Goal: Task Accomplishment & Management: Manage account settings

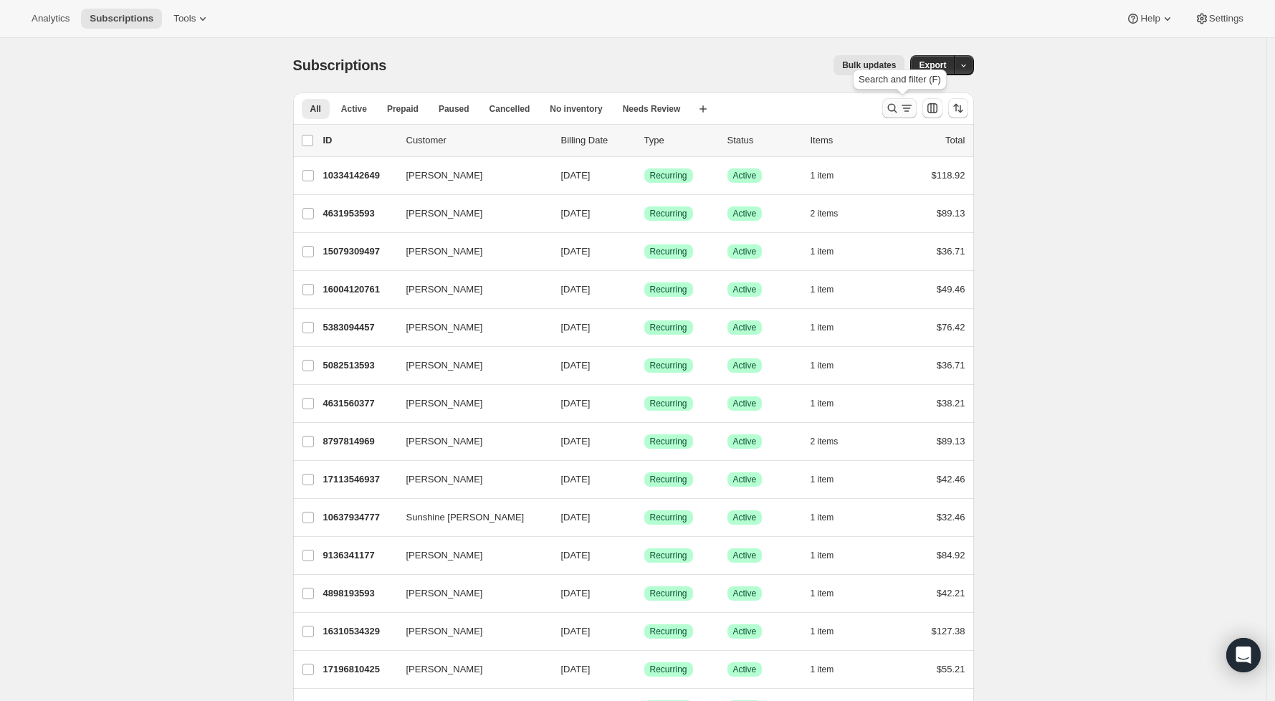
click at [911, 112] on icon "Search and filter results" at bounding box center [906, 108] width 14 height 14
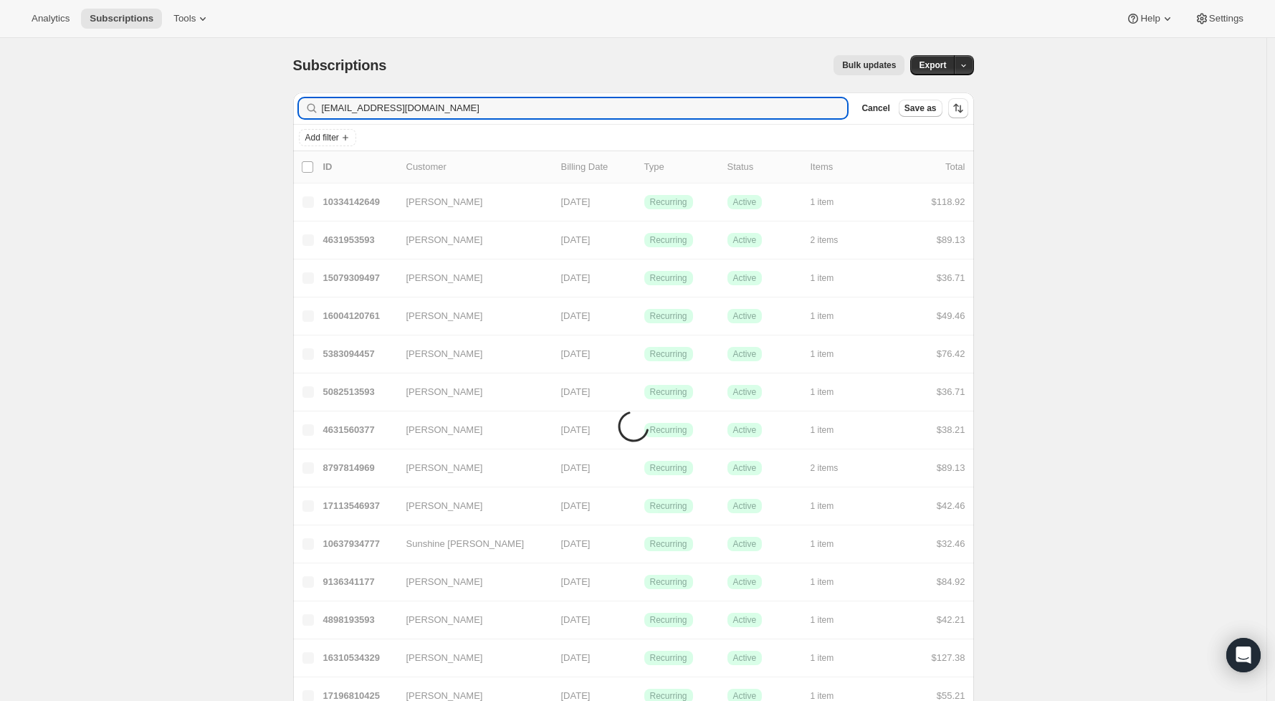
type input "[EMAIL_ADDRESS][DOMAIN_NAME]"
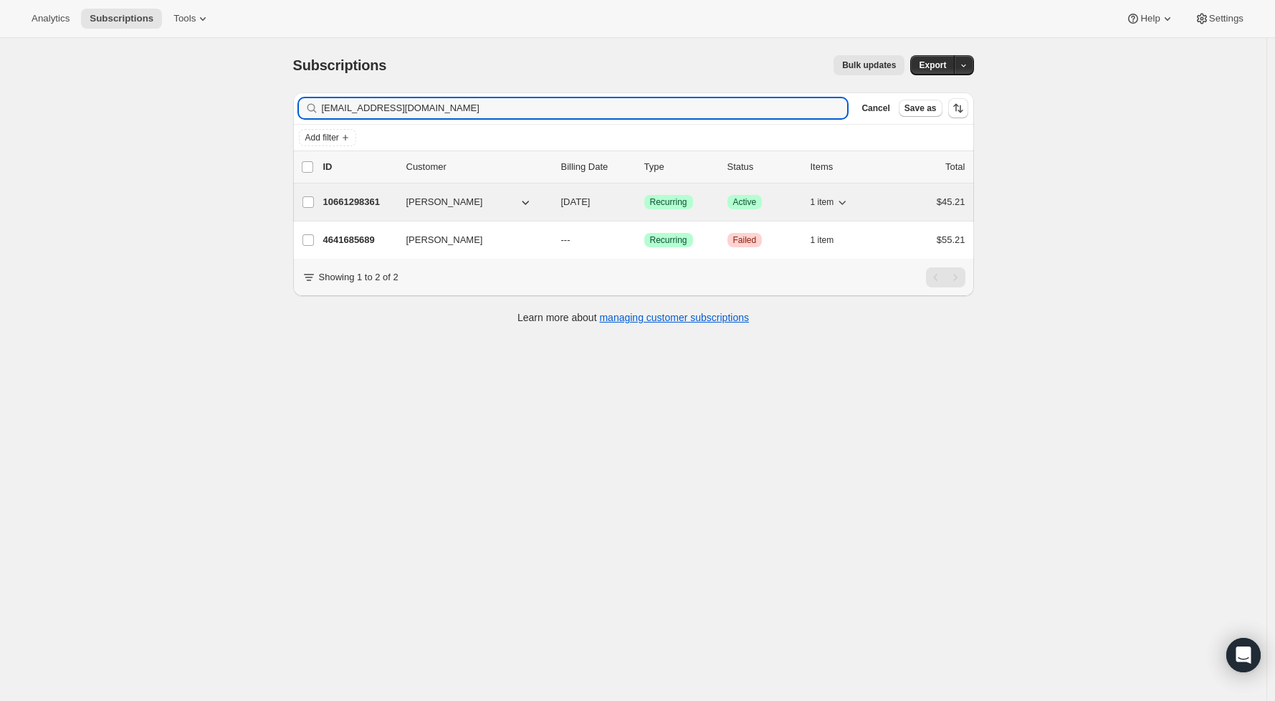
click at [375, 205] on p "10661298361" at bounding box center [359, 202] width 72 height 14
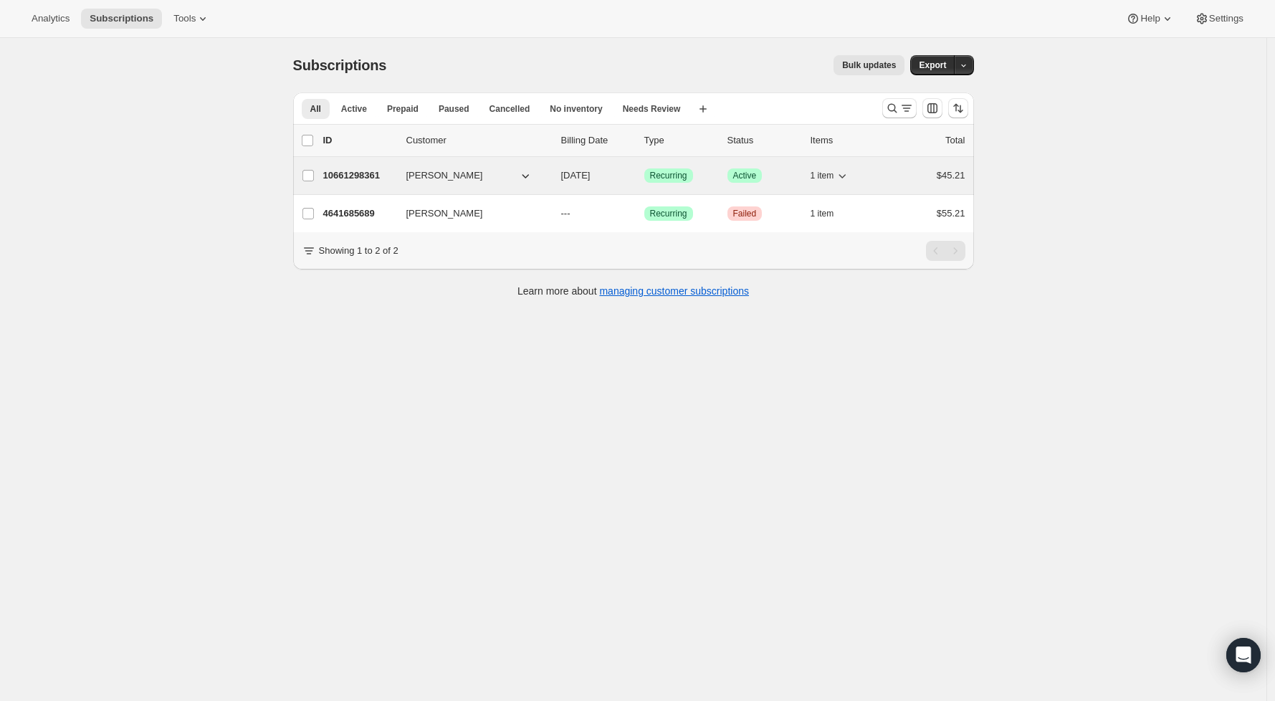
click at [369, 170] on p "10661298361" at bounding box center [359, 175] width 72 height 14
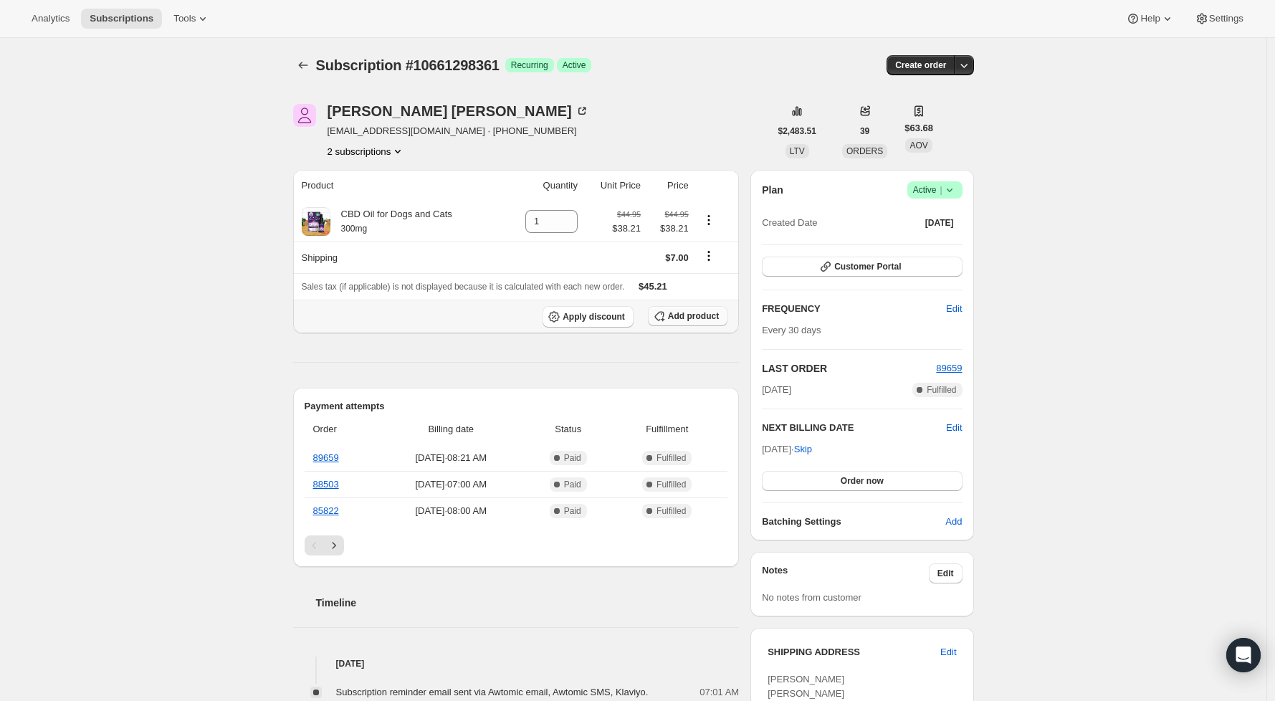
click at [691, 322] on button "Add product" at bounding box center [688, 316] width 80 height 20
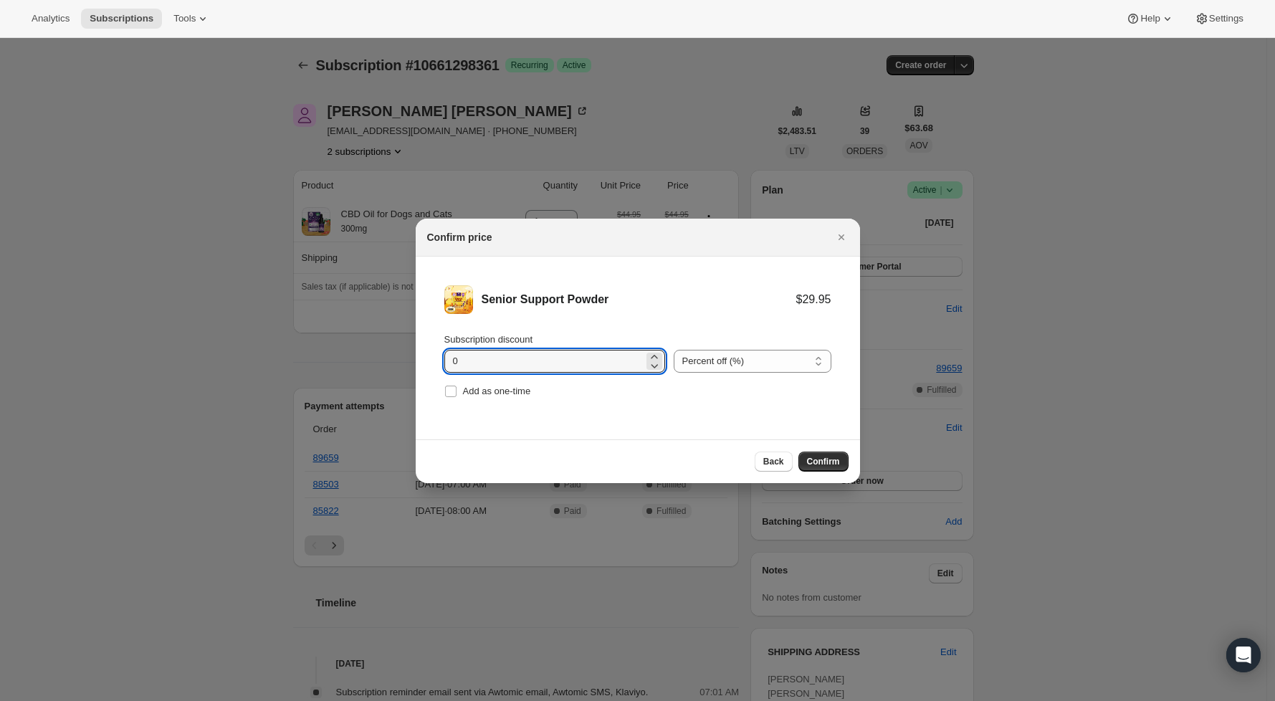
drag, startPoint x: 495, startPoint y: 366, endPoint x: 342, endPoint y: 356, distance: 152.9
type input "15"
click at [459, 387] on label "Add as one-time" at bounding box center [487, 391] width 87 height 20
click at [456, 387] on input "Add as one-time" at bounding box center [450, 390] width 11 height 11
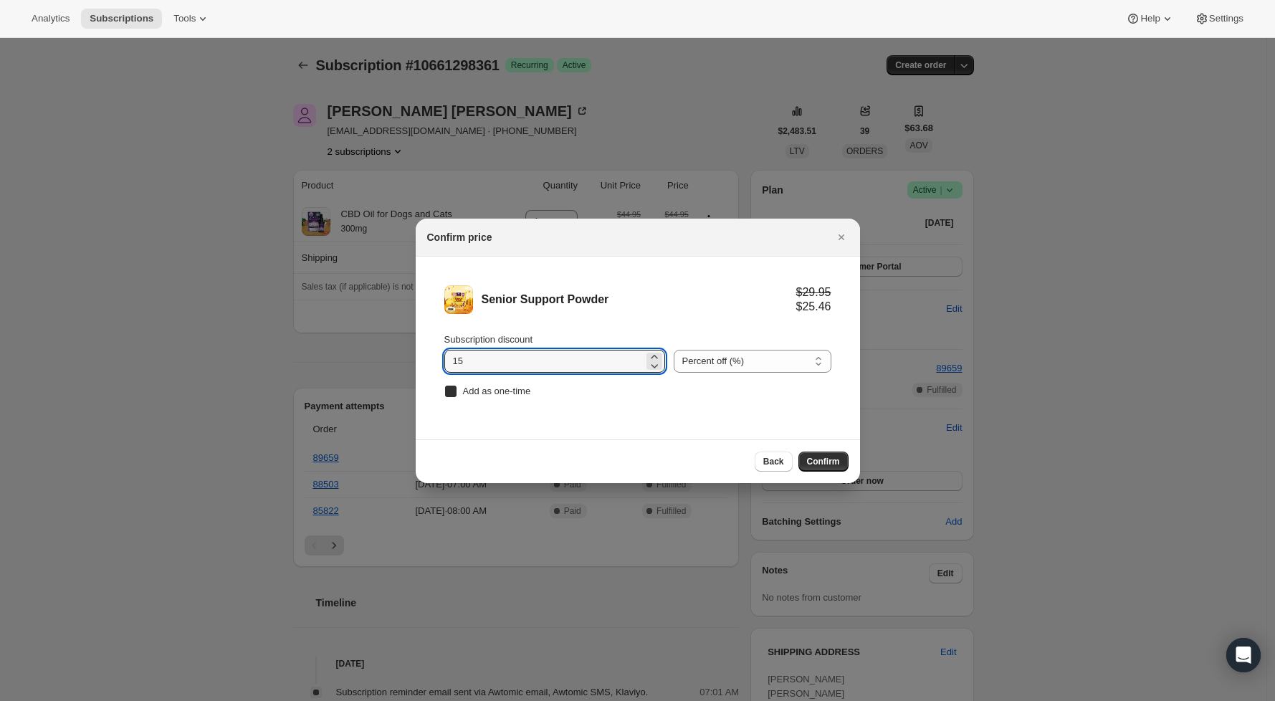
checkbox input "true"
click at [844, 461] on button "Confirm" at bounding box center [823, 461] width 50 height 20
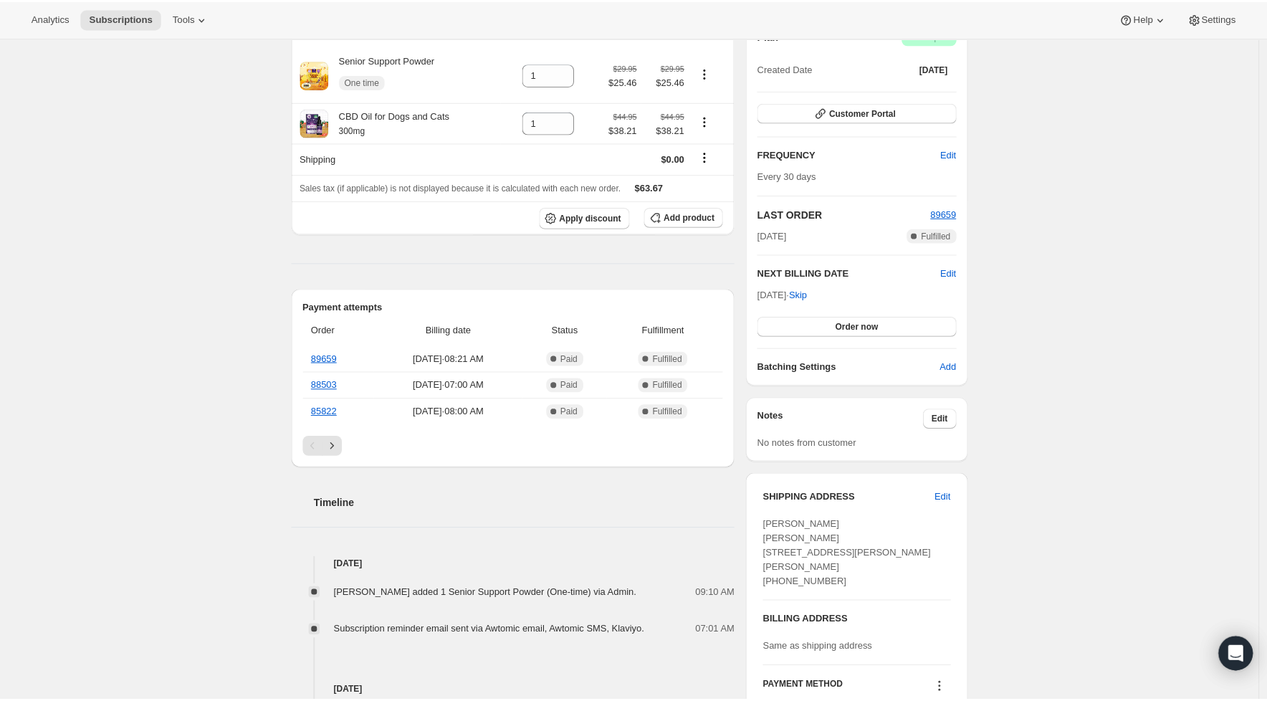
scroll to position [337, 0]
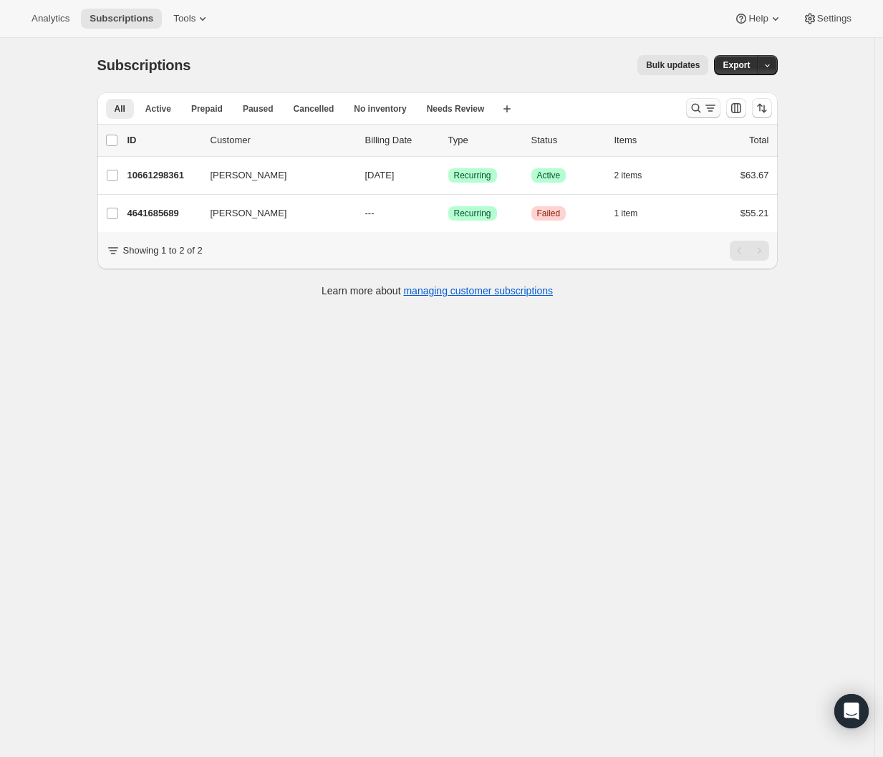
click at [709, 104] on icon "Search and filter results" at bounding box center [711, 108] width 14 height 14
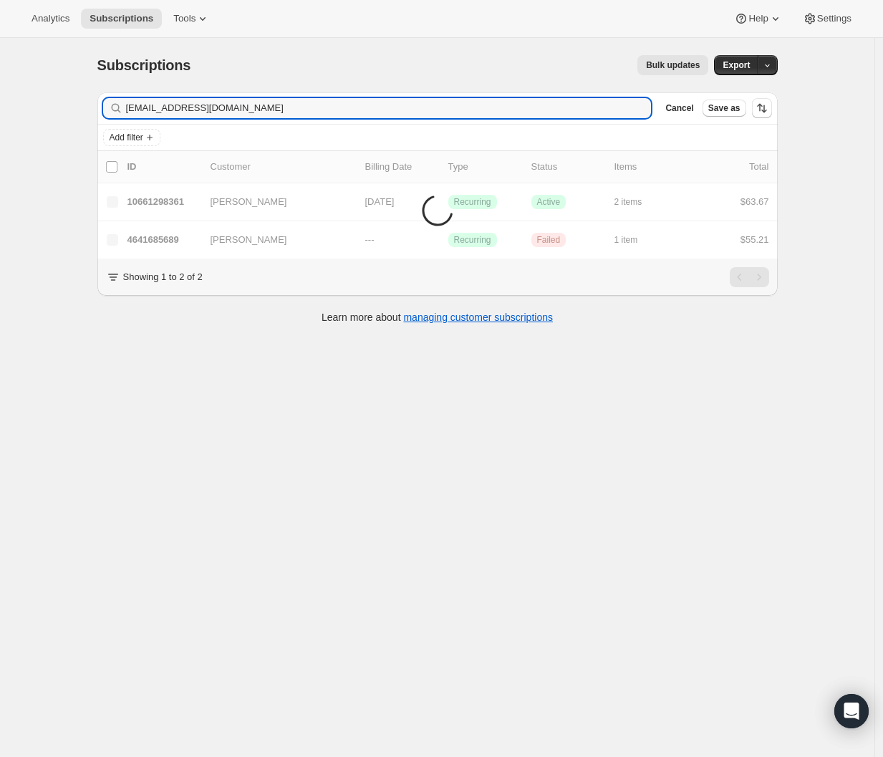
type input "[EMAIL_ADDRESS][DOMAIN_NAME]"
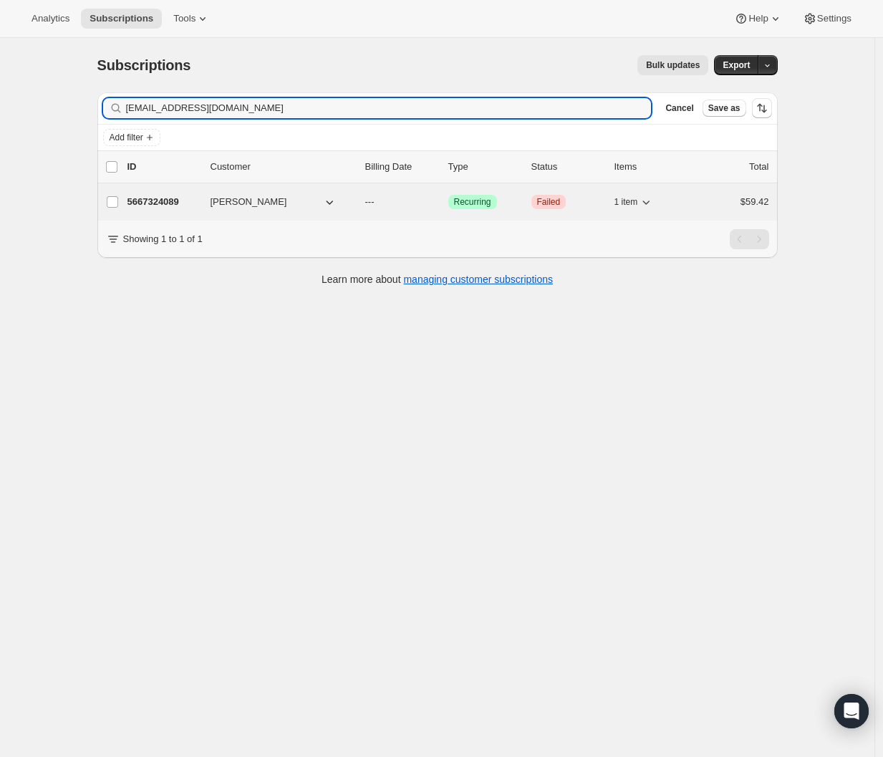
click at [175, 201] on p "5667324089" at bounding box center [164, 202] width 72 height 14
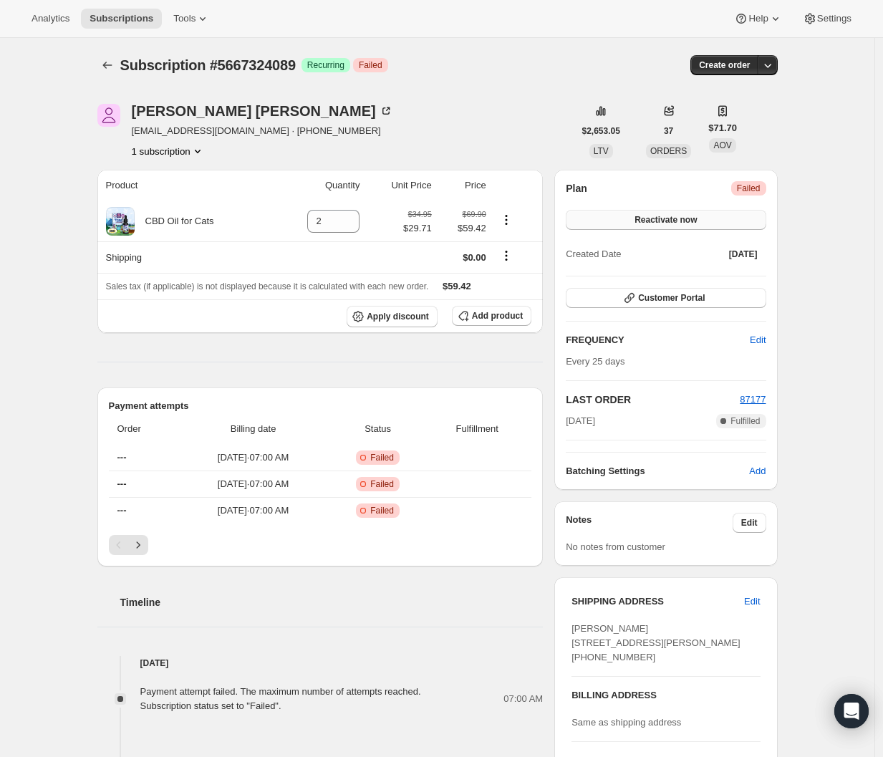
click at [695, 221] on span "Reactivate now" at bounding box center [666, 219] width 62 height 11
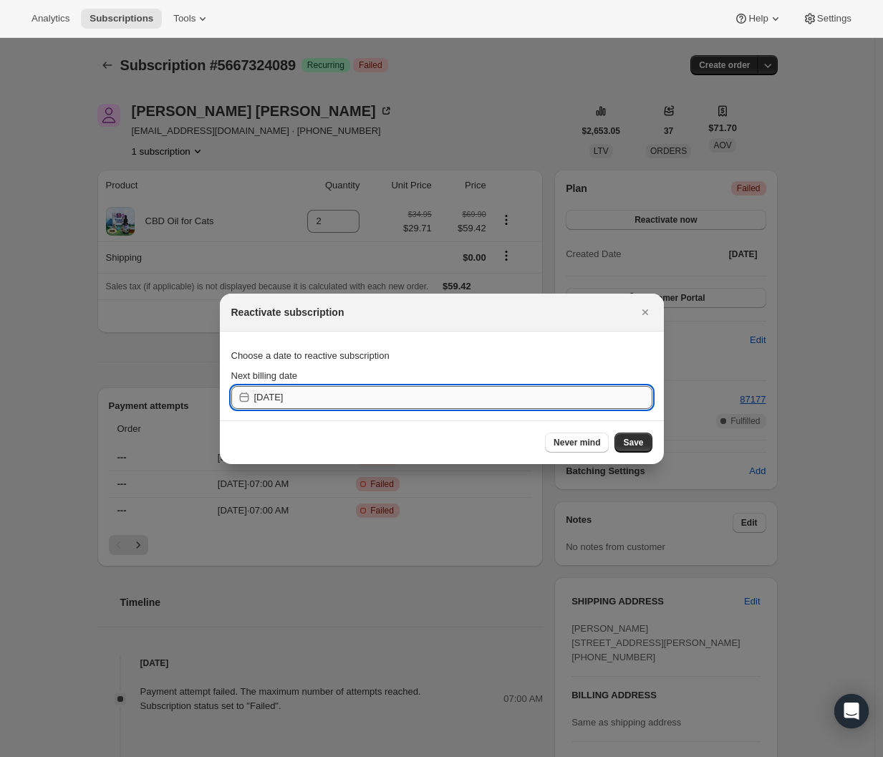
click at [529, 402] on input "[DATE]" at bounding box center [453, 397] width 398 height 23
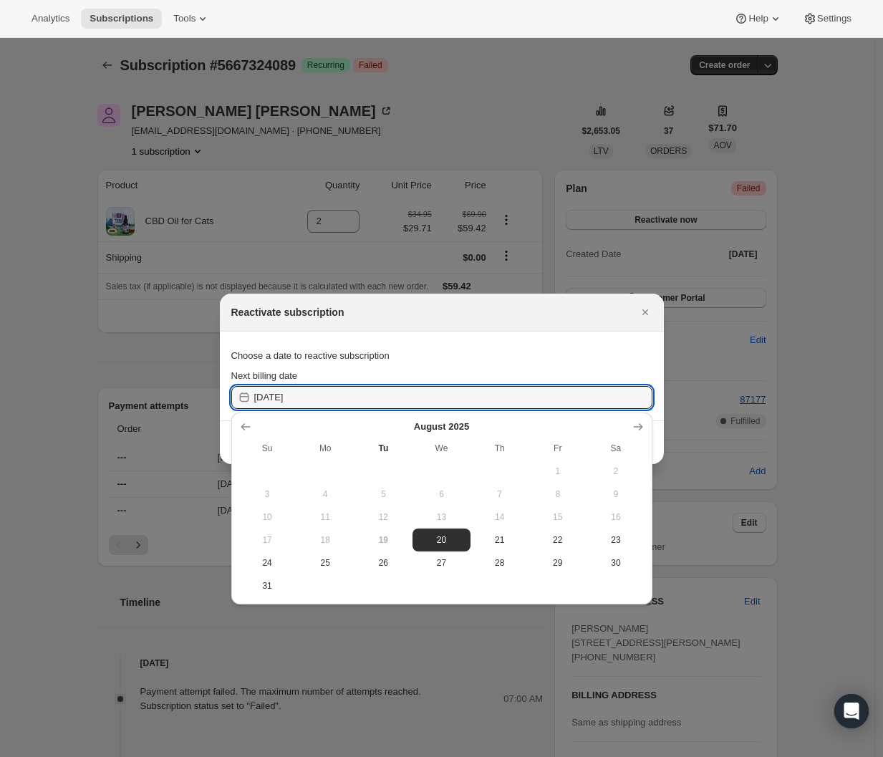
click at [577, 328] on div "Reactivate subscription" at bounding box center [442, 313] width 444 height 38
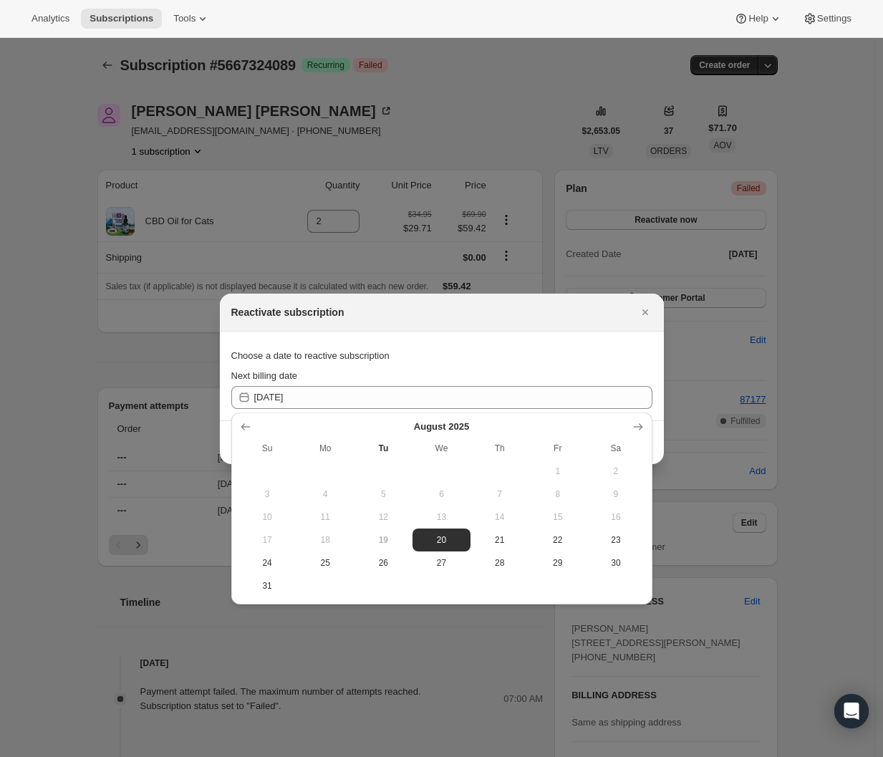
click at [646, 299] on div "Reactivate subscription" at bounding box center [442, 313] width 444 height 38
click at [646, 307] on icon "Close" at bounding box center [645, 312] width 14 height 14
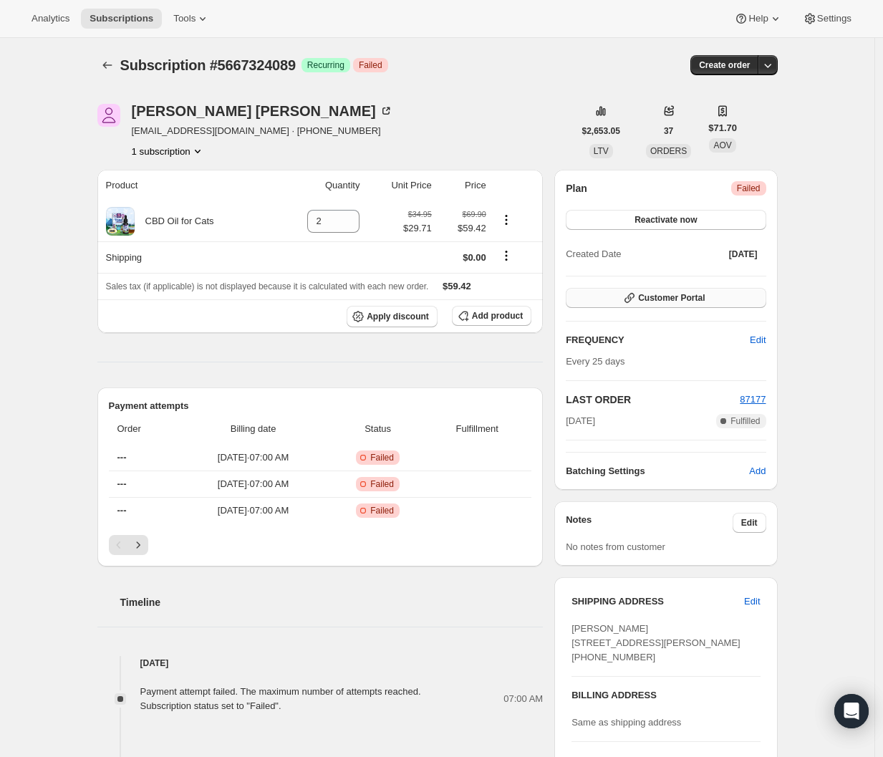
click at [678, 295] on span "Customer Portal" at bounding box center [671, 297] width 67 height 11
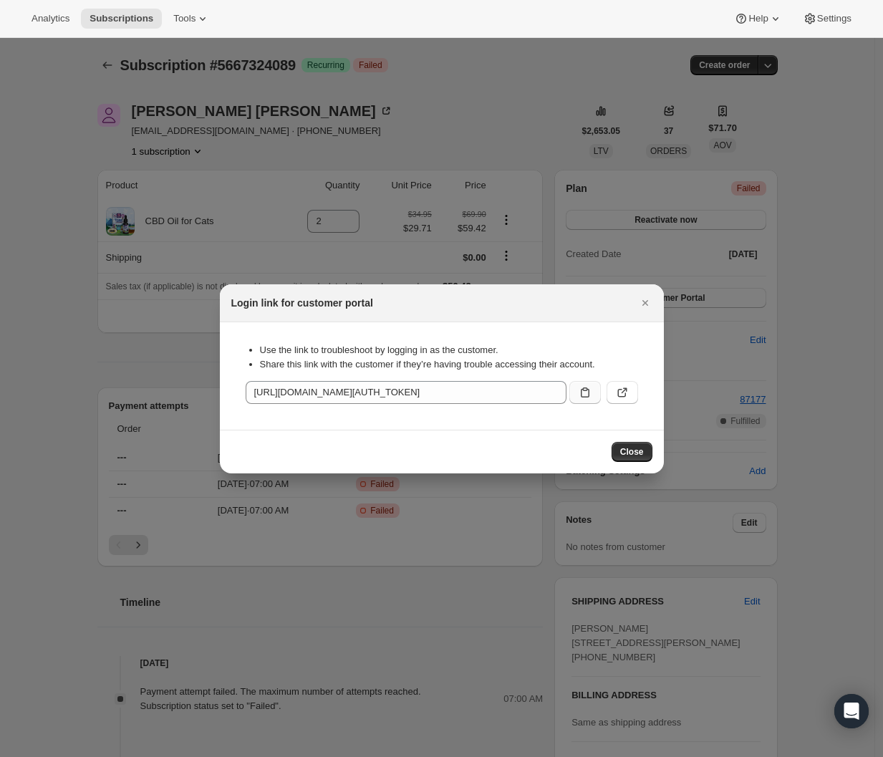
click at [583, 394] on icon ":r36:" at bounding box center [585, 392] width 14 height 14
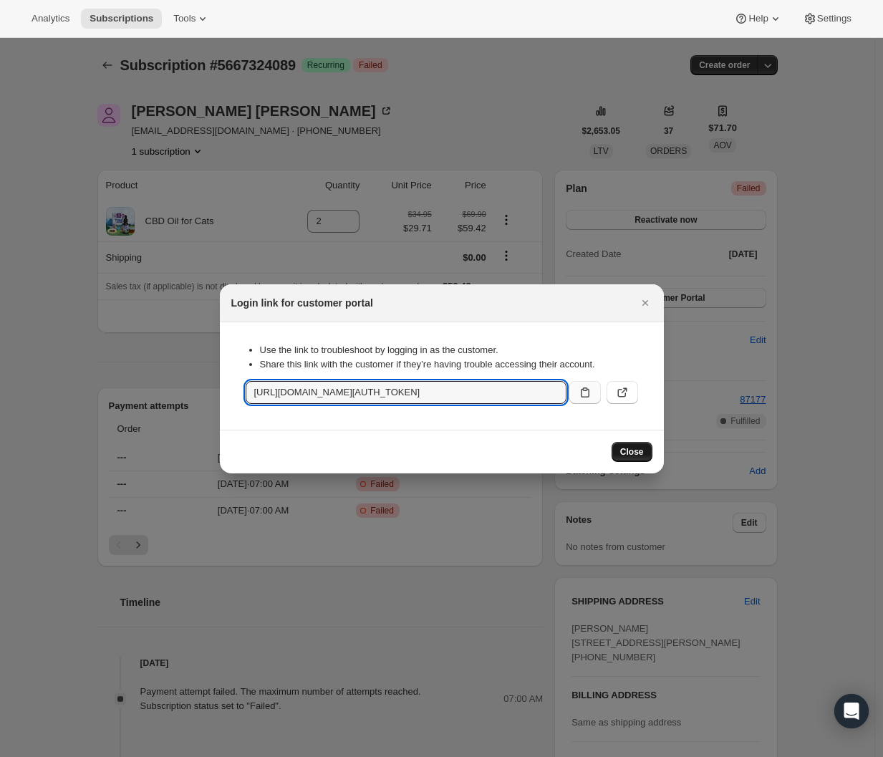
click at [641, 447] on span "Close" at bounding box center [632, 451] width 24 height 11
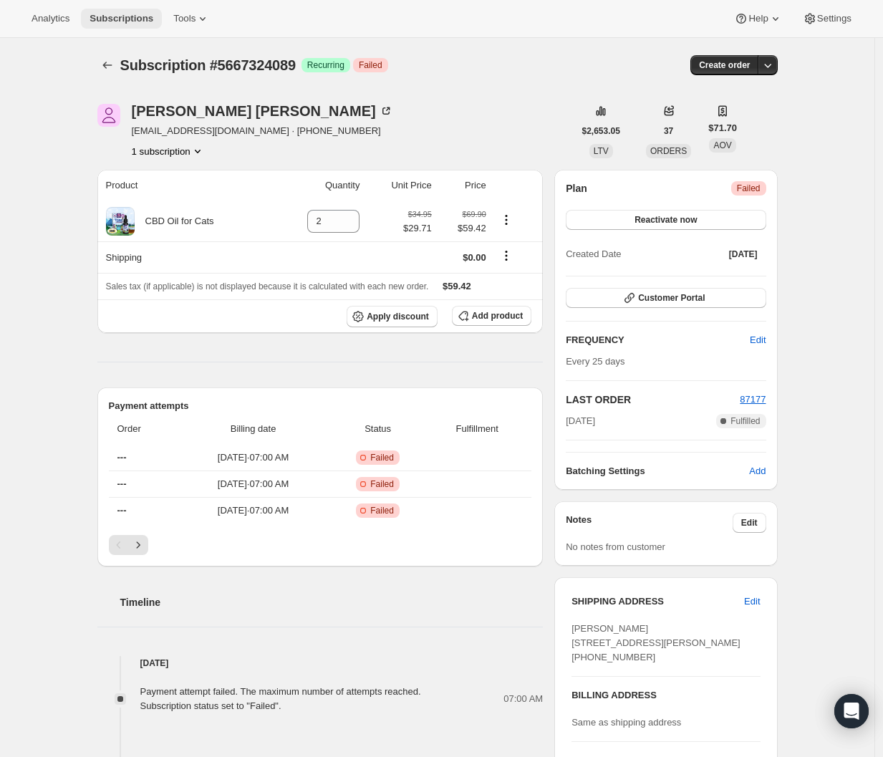
click at [142, 9] on button "Subscriptions" at bounding box center [121, 19] width 81 height 20
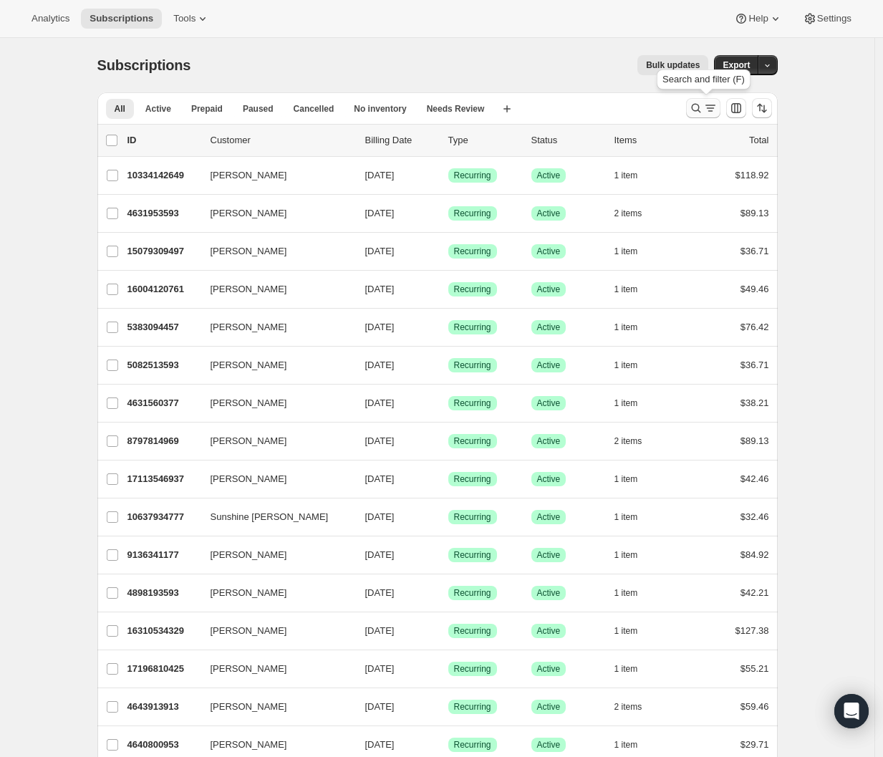
click at [710, 111] on icon "Search and filter results" at bounding box center [711, 108] width 14 height 14
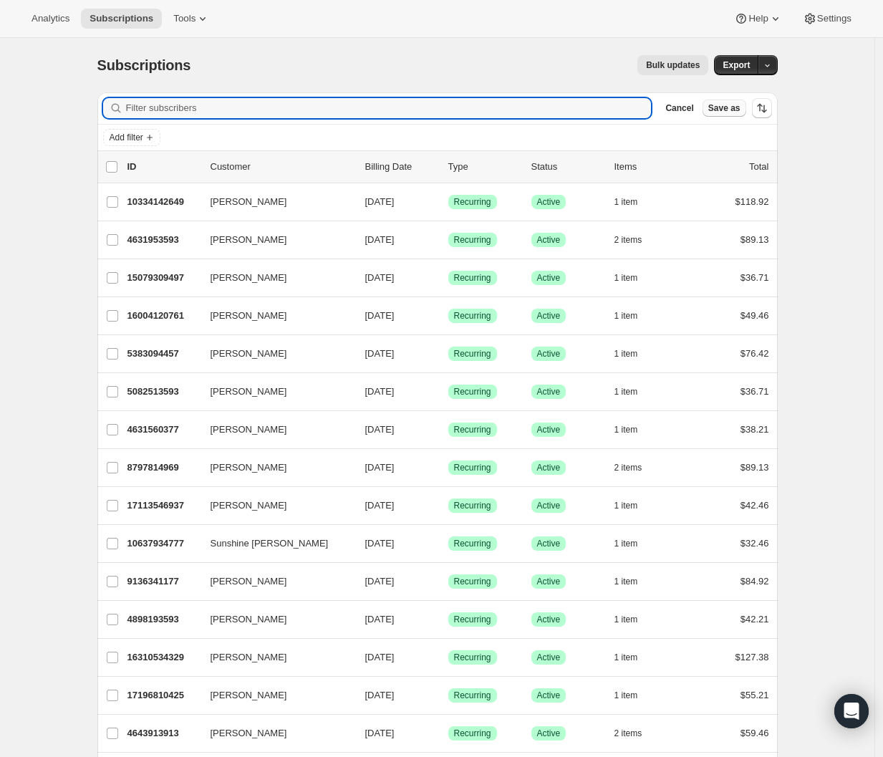
paste input "[EMAIL_ADDRESS][DOMAIN_NAME]"
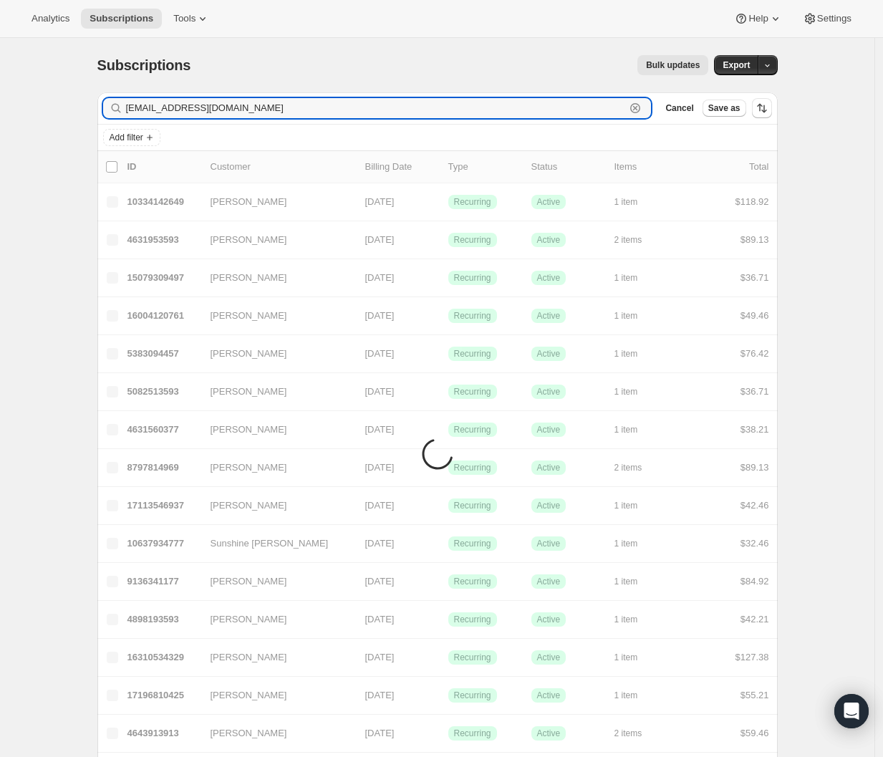
type input "[EMAIL_ADDRESS][DOMAIN_NAME]"
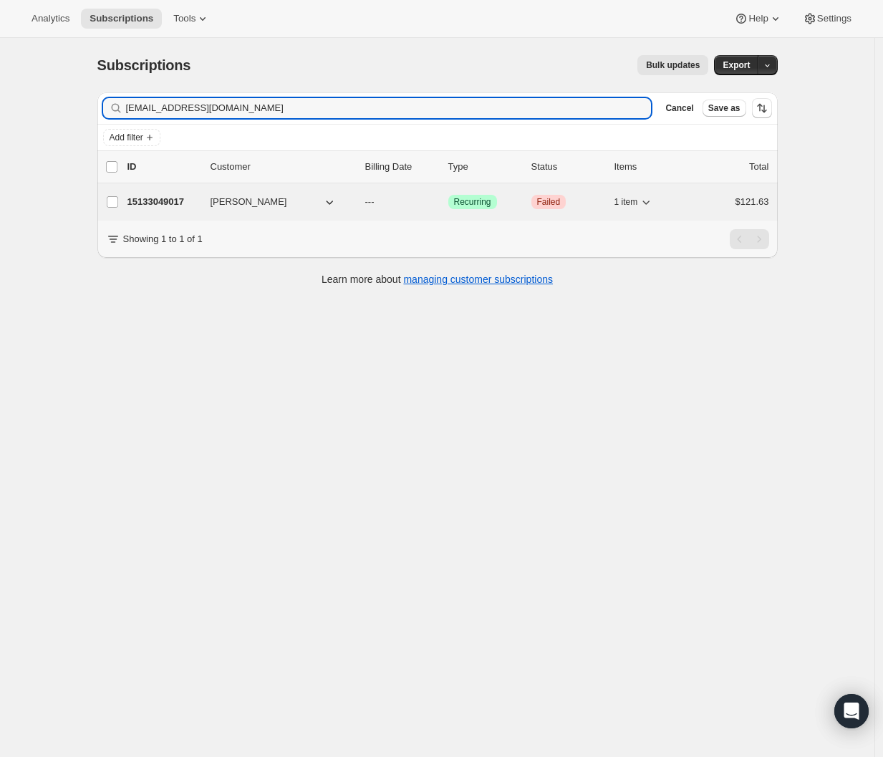
click at [555, 206] on span "Failed" at bounding box center [549, 201] width 24 height 11
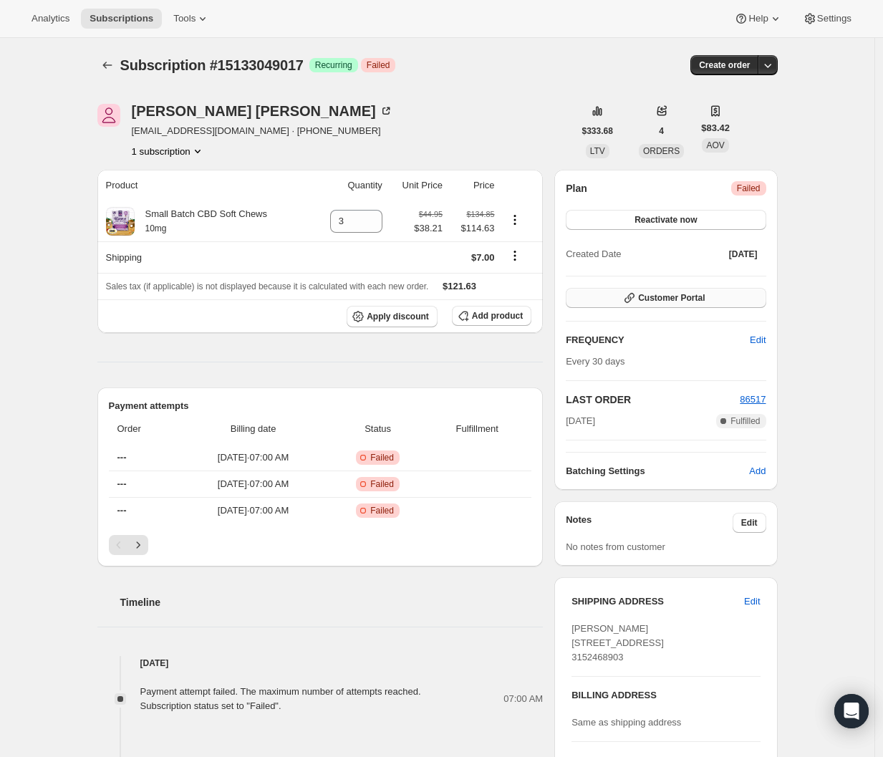
click at [727, 298] on button "Customer Portal" at bounding box center [666, 298] width 200 height 20
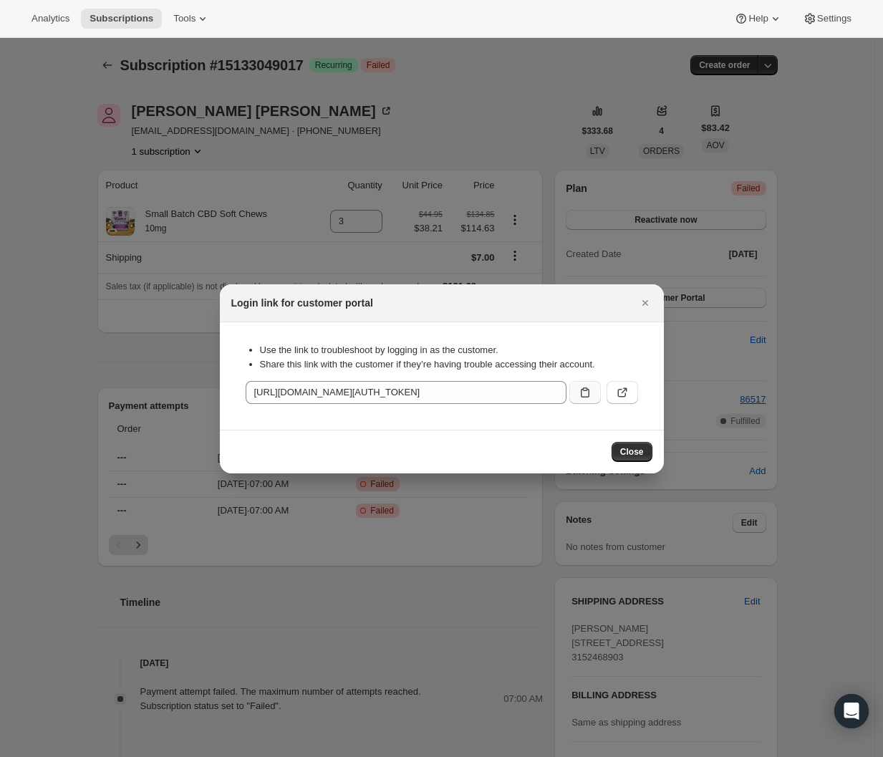
click at [590, 392] on icon ":rgb:" at bounding box center [585, 392] width 14 height 14
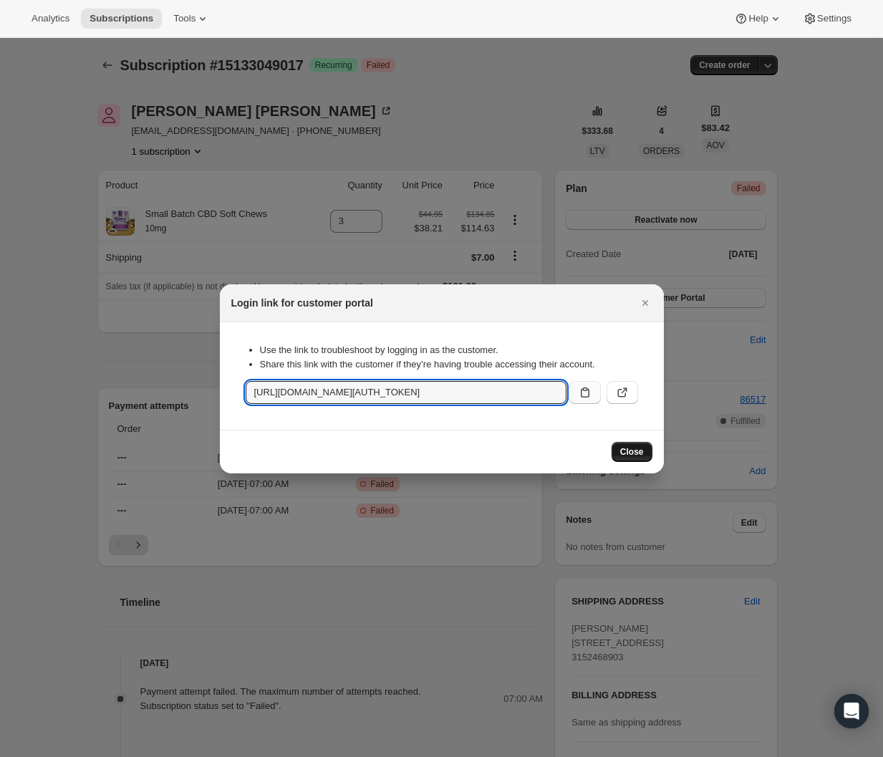
click at [642, 443] on button "Close" at bounding box center [632, 452] width 41 height 20
click at [641, 463] on div "Login link for customer portal Use the link to troubleshoot by logging in as th…" at bounding box center [442, 378] width 444 height 189
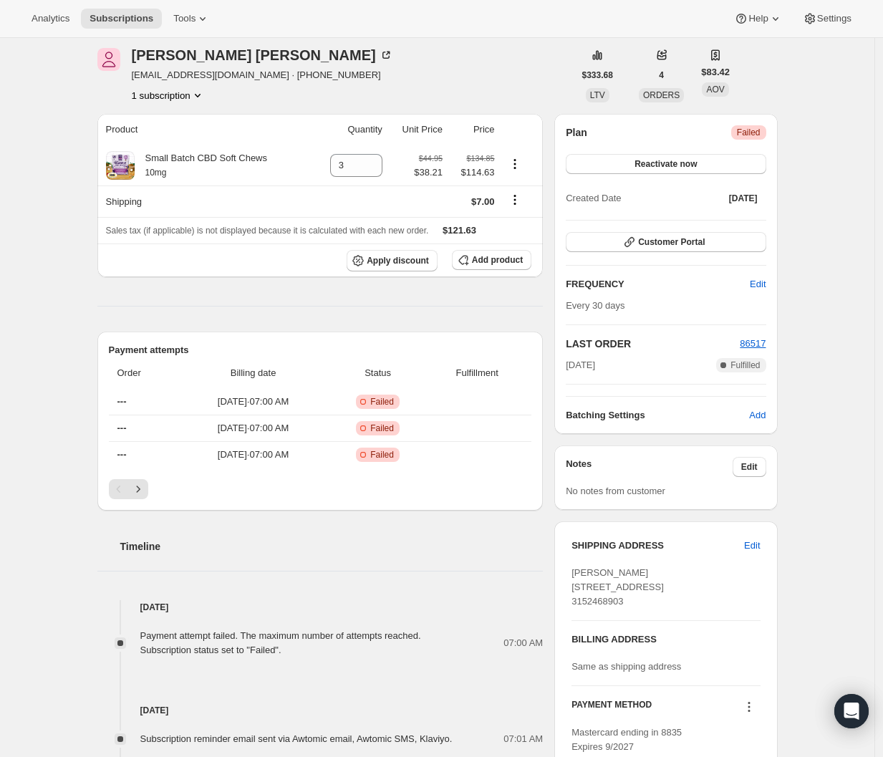
scroll to position [54, 0]
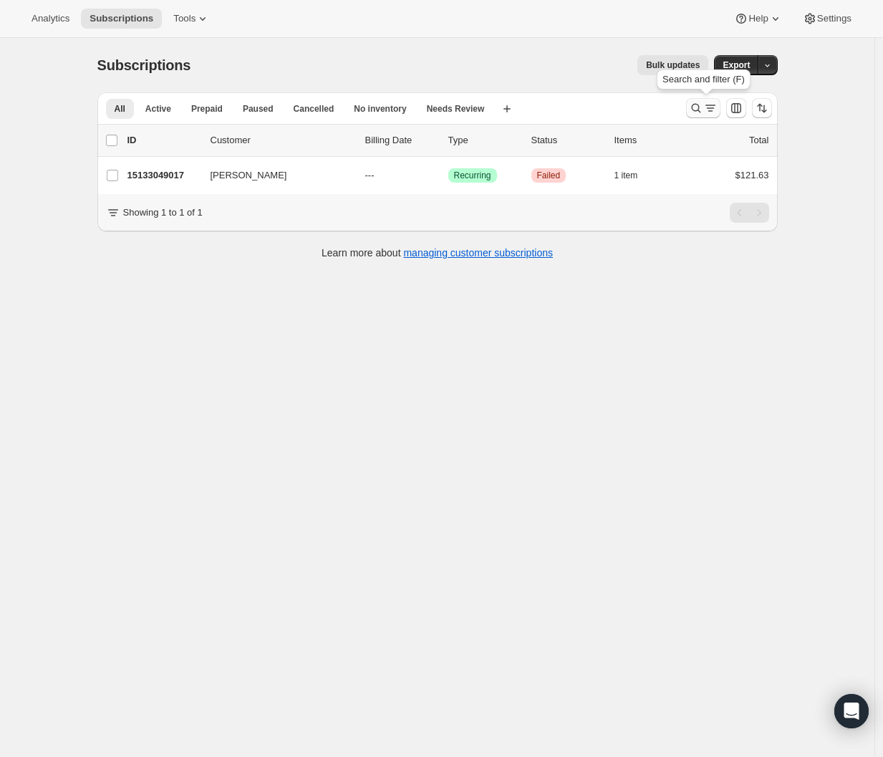
click at [692, 110] on icon "Search and filter results" at bounding box center [696, 108] width 14 height 14
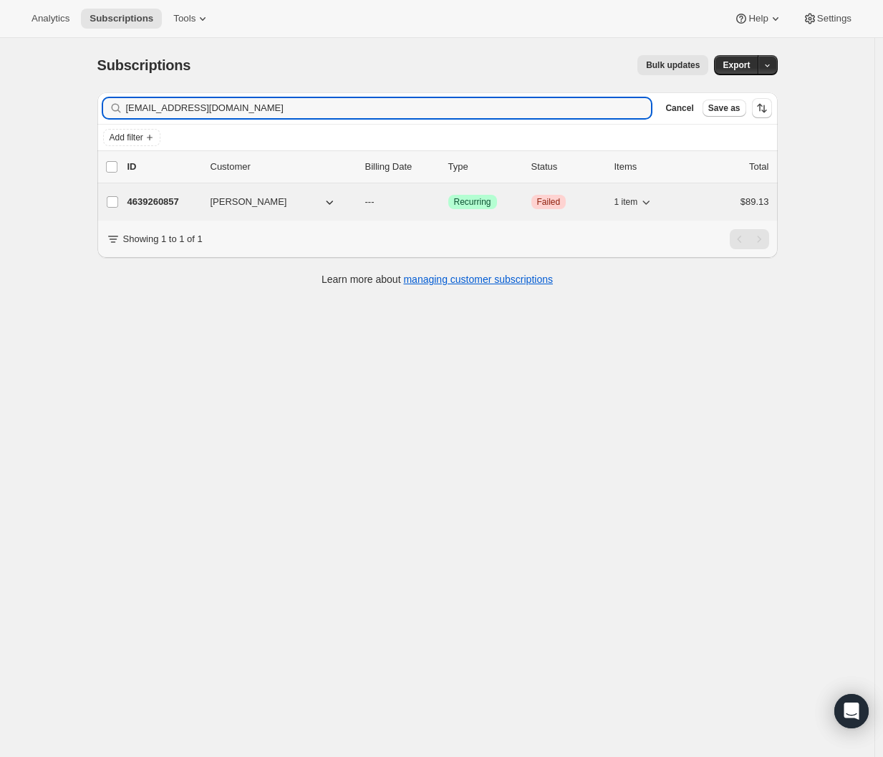
type input "[EMAIL_ADDRESS][DOMAIN_NAME]"
click at [152, 204] on p "4639260857" at bounding box center [164, 202] width 72 height 14
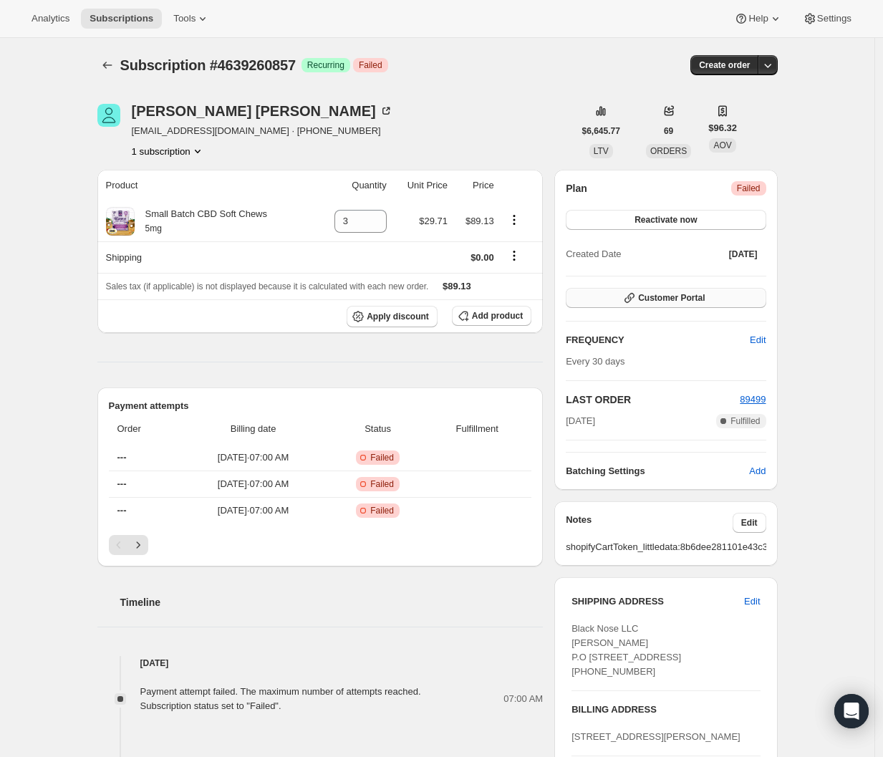
click at [720, 292] on button "Customer Portal" at bounding box center [666, 298] width 200 height 20
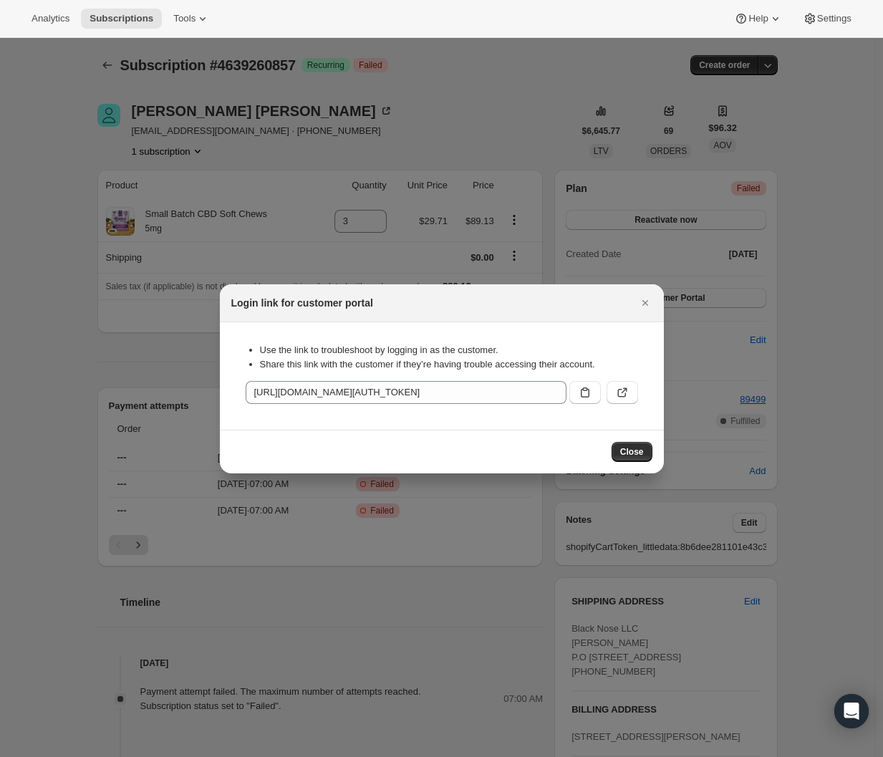
drag, startPoint x: 587, startPoint y: 392, endPoint x: 545, endPoint y: 417, distance: 49.1
click at [586, 391] on icon ":rk4:" at bounding box center [585, 392] width 14 height 14
